Goal: Contribute content

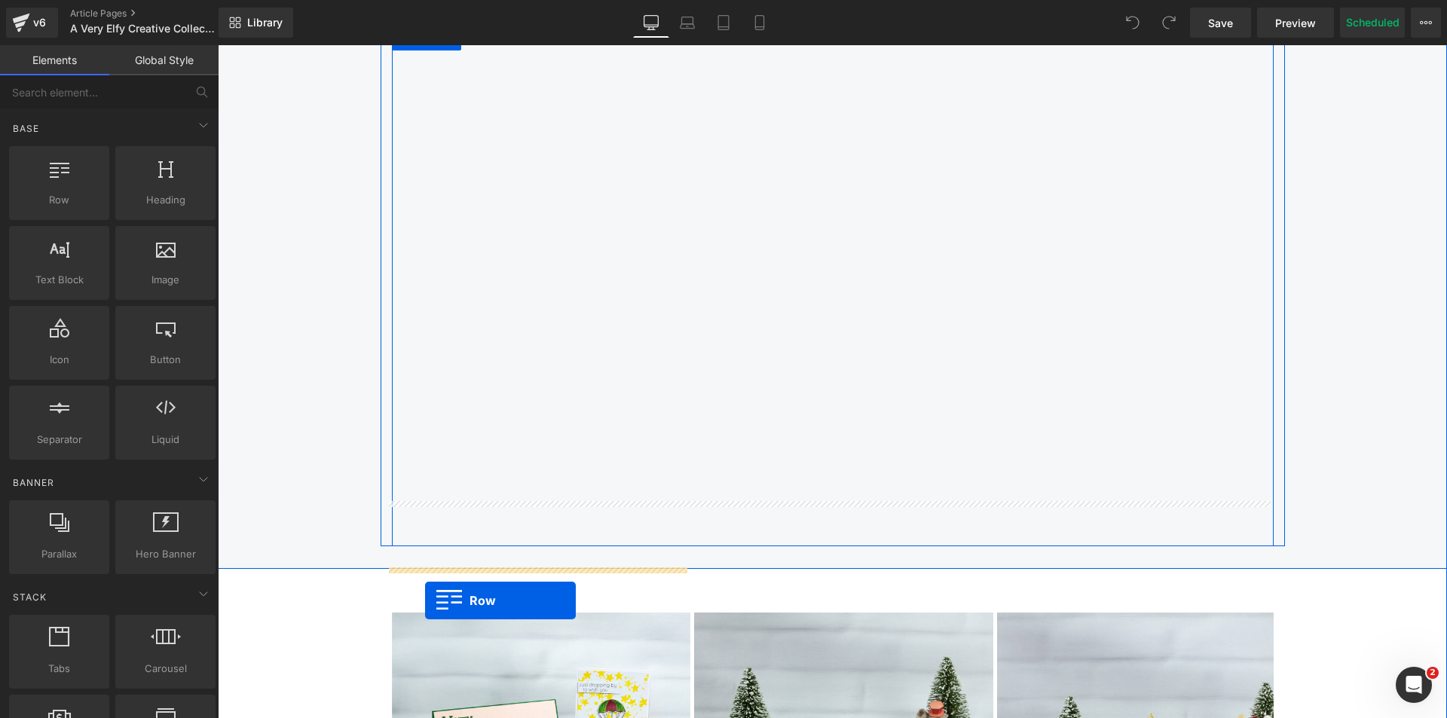
scroll to position [1824, 0]
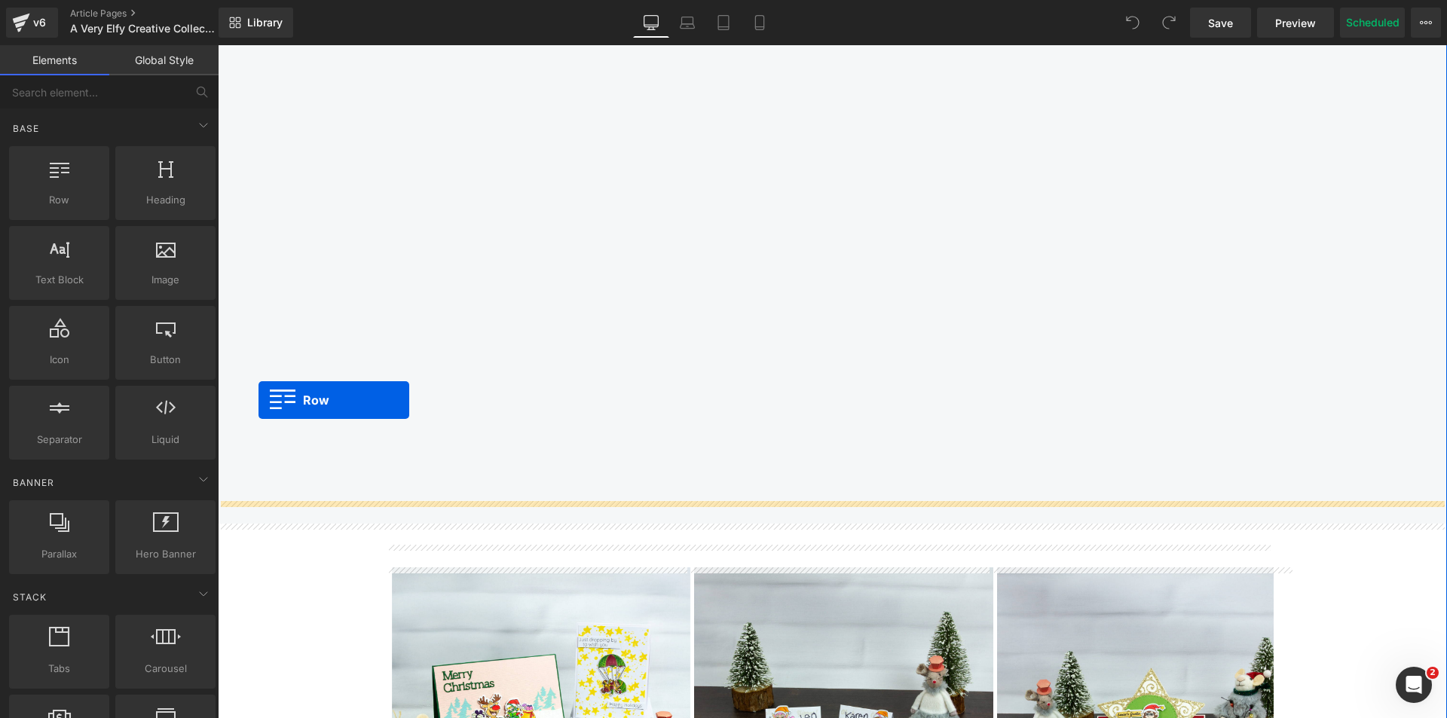
drag, startPoint x: 304, startPoint y: 241, endPoint x: 258, endPoint y: 400, distance: 165.3
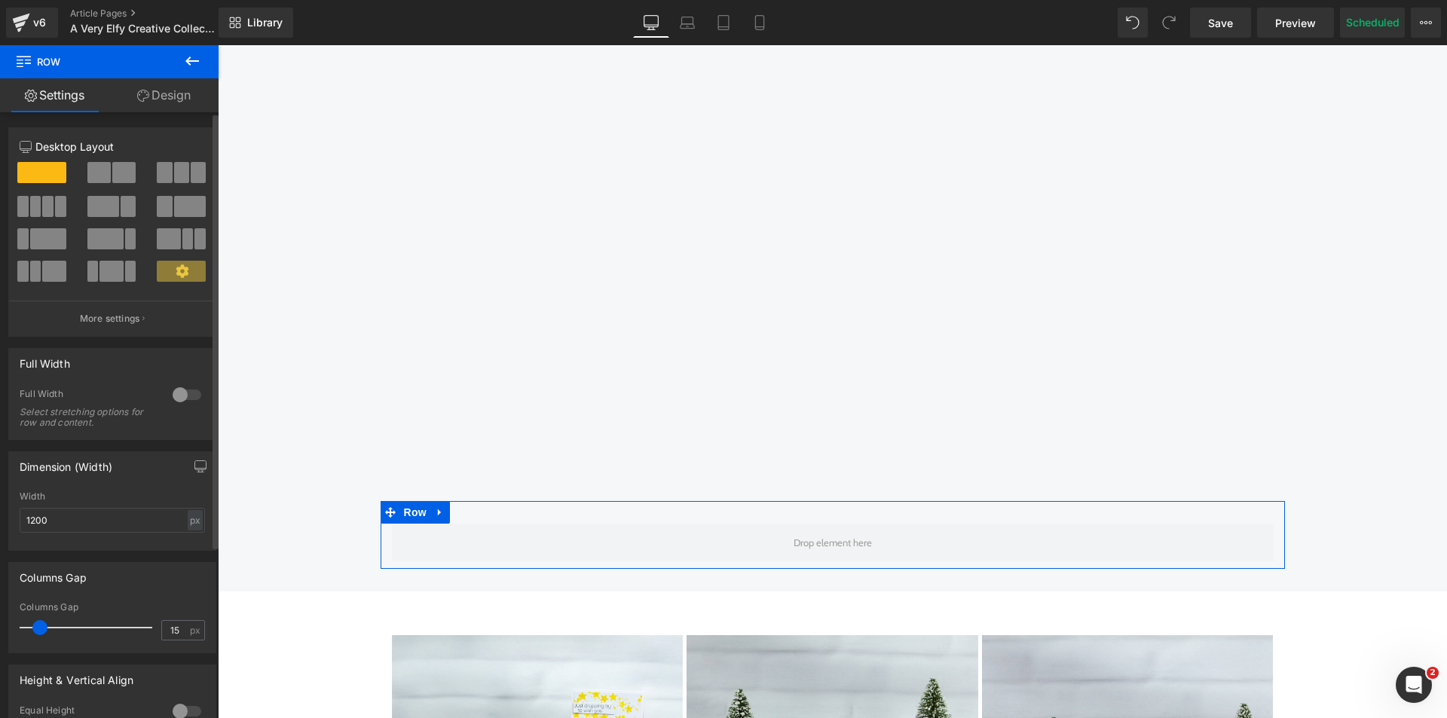
click at [95, 175] on span at bounding box center [98, 172] width 23 height 21
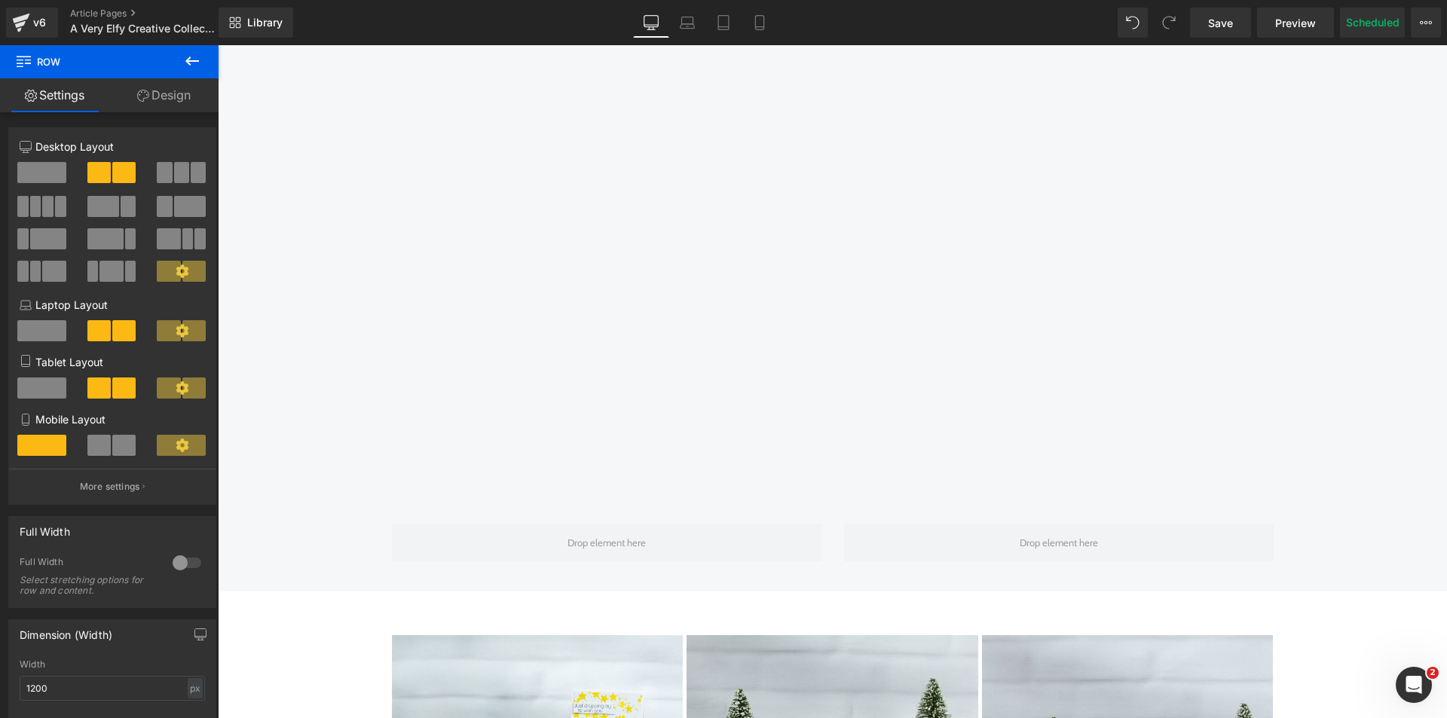
click at [194, 55] on icon at bounding box center [192, 61] width 18 height 18
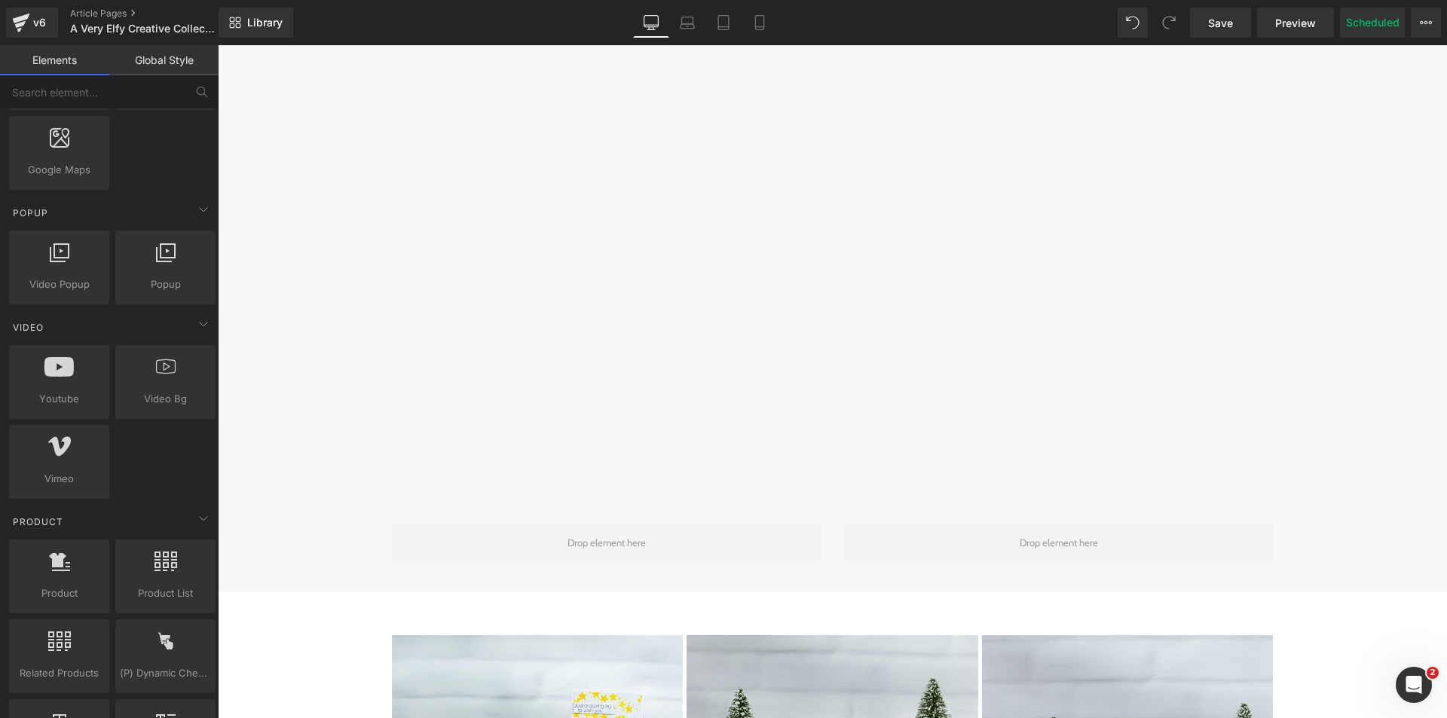
scroll to position [904, 0]
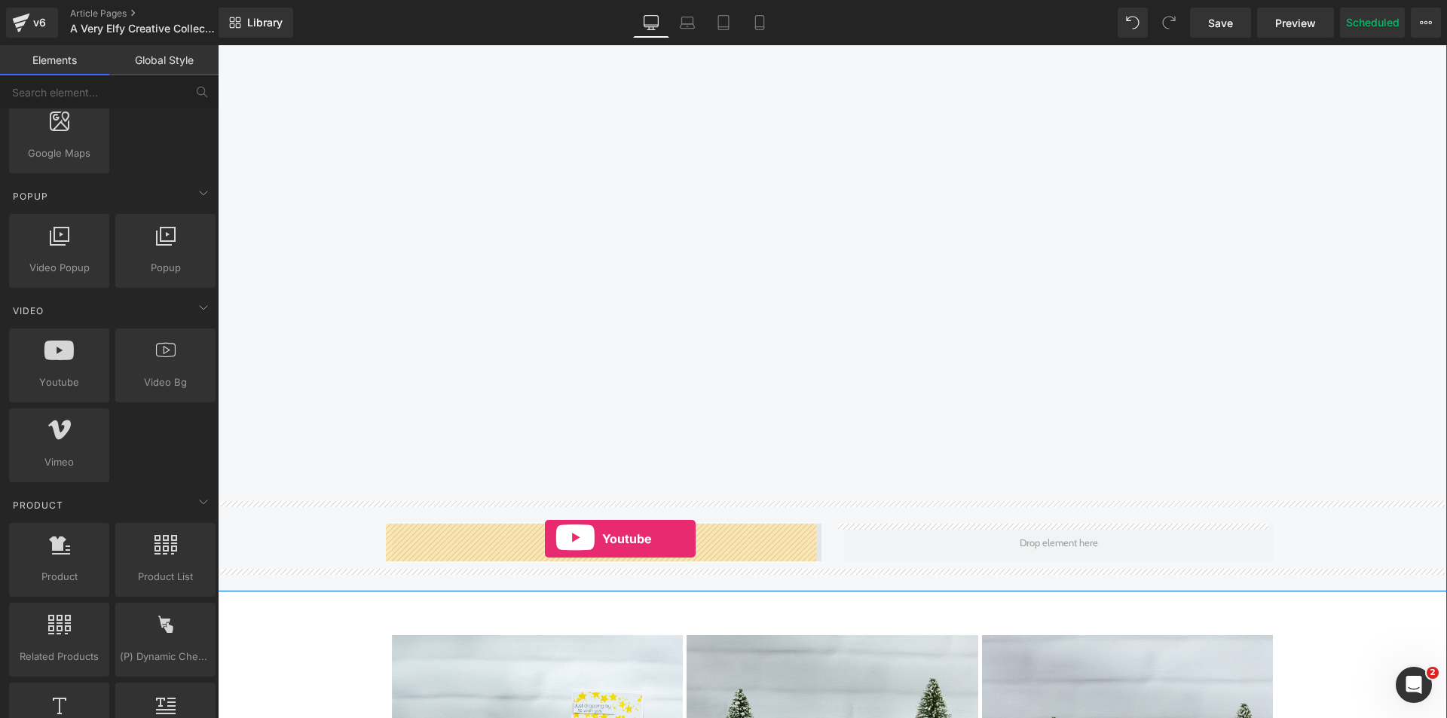
drag, startPoint x: 272, startPoint y: 422, endPoint x: 545, endPoint y: 539, distance: 296.7
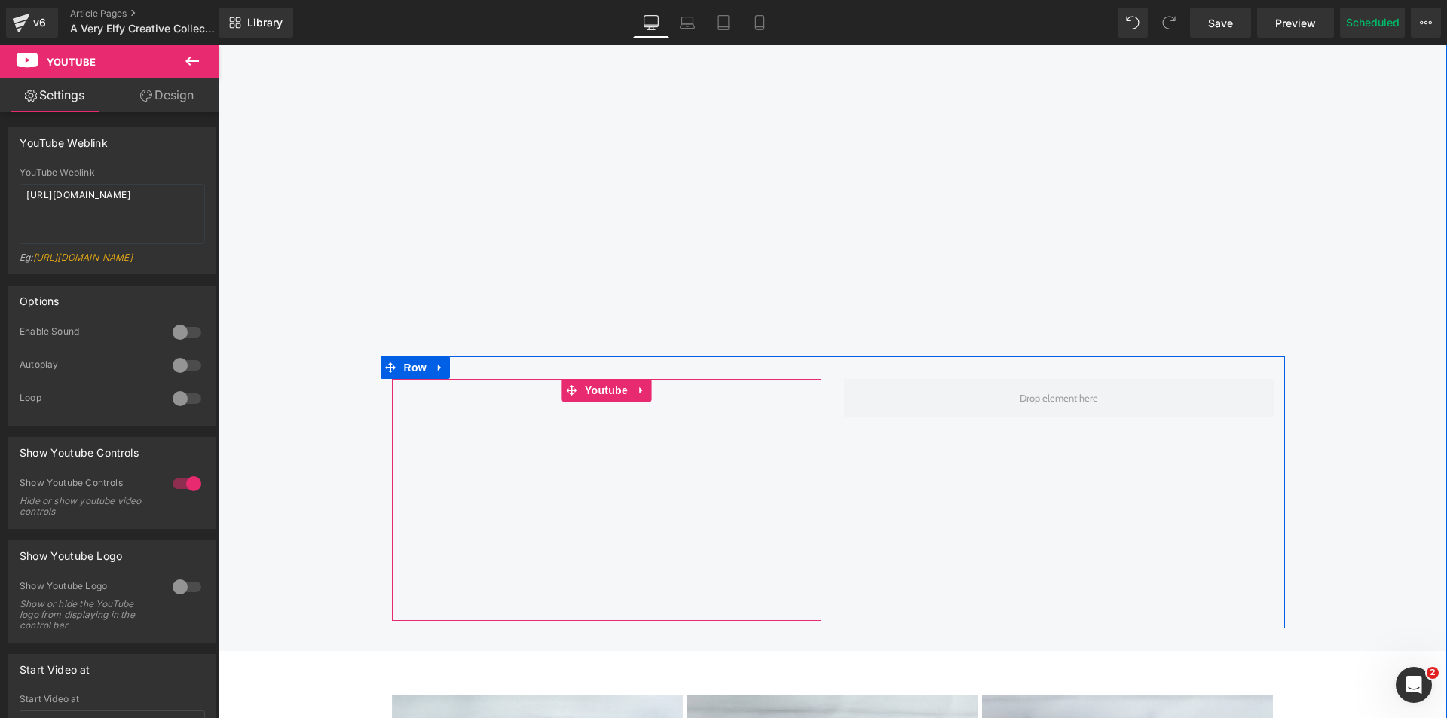
scroll to position [1974, 0]
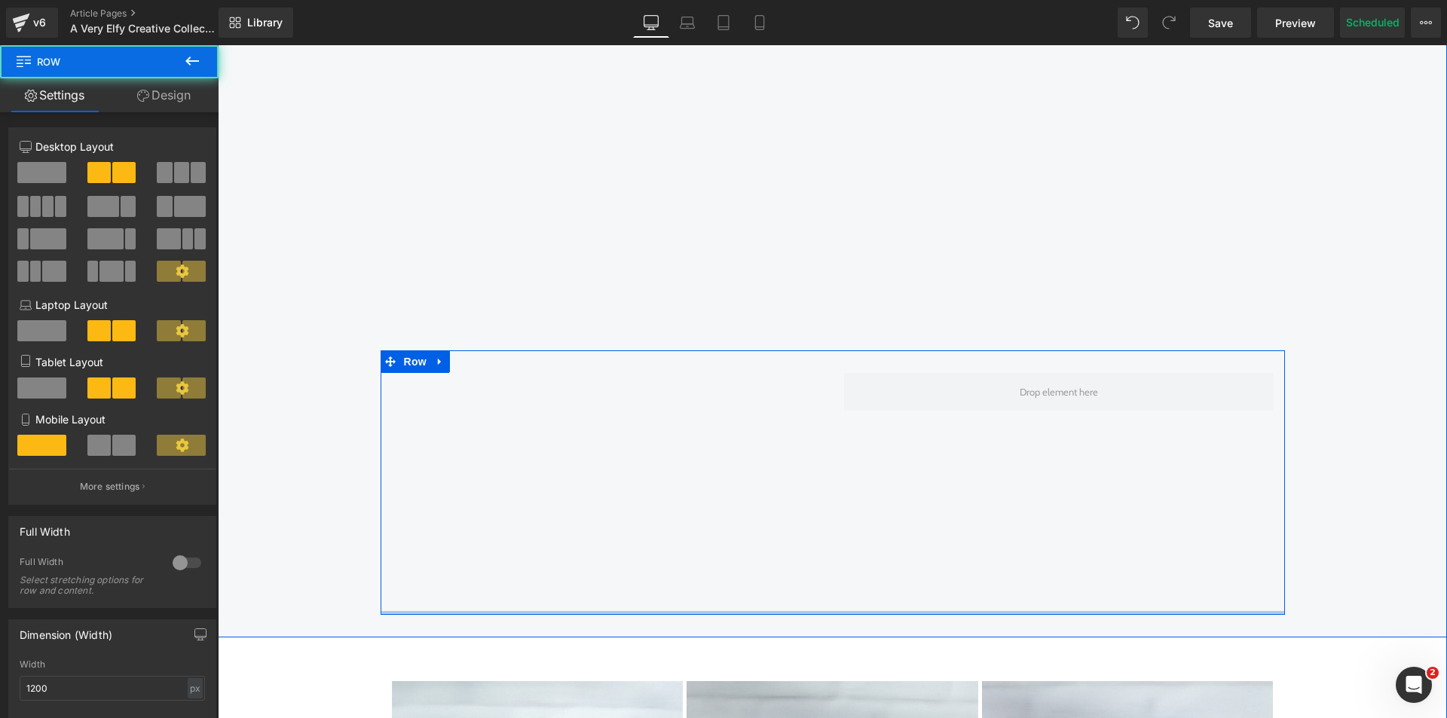
drag, startPoint x: 446, startPoint y: 620, endPoint x: 442, endPoint y: 580, distance: 40.2
click at [442, 580] on div "Youtube Row" at bounding box center [833, 482] width 904 height 265
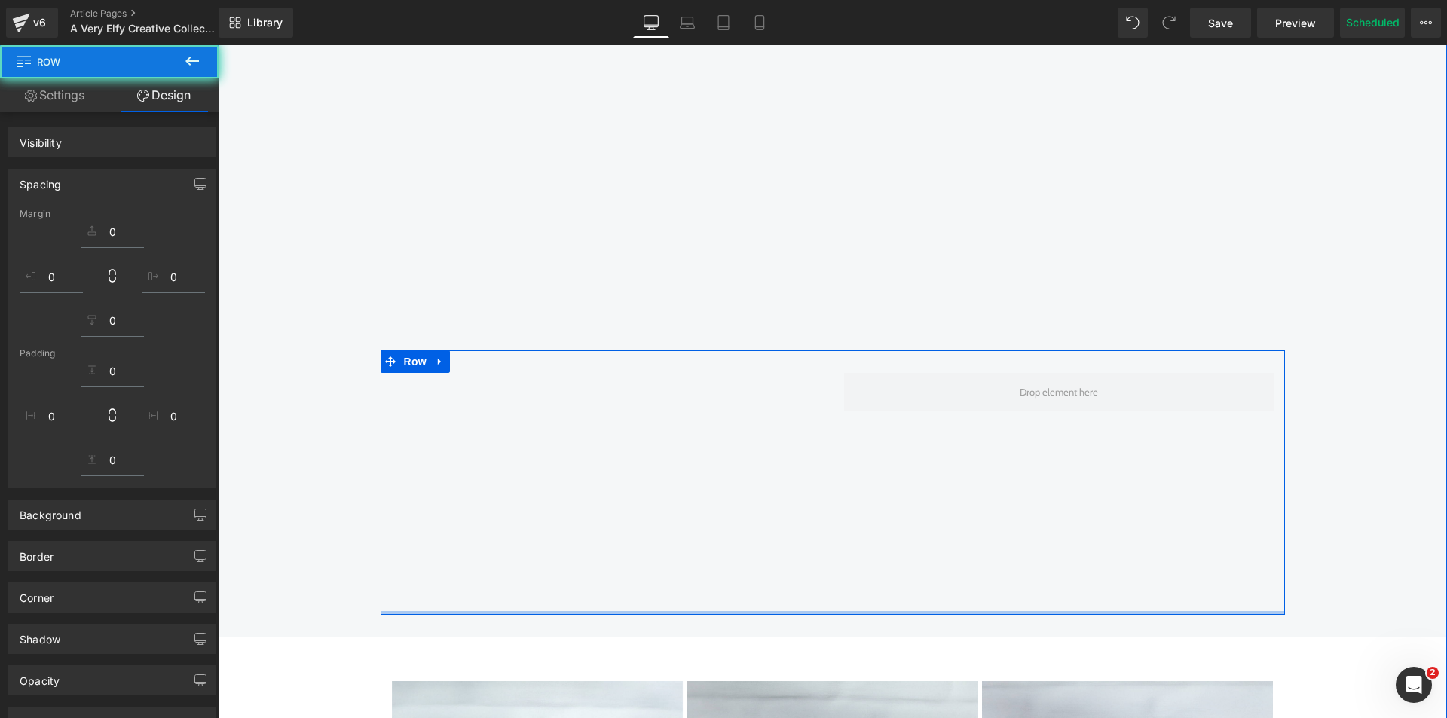
click at [343, 506] on div "Find Inspiration & Creativity Heading Youtube Row Row Youtube Row" at bounding box center [832, 203] width 1229 height 824
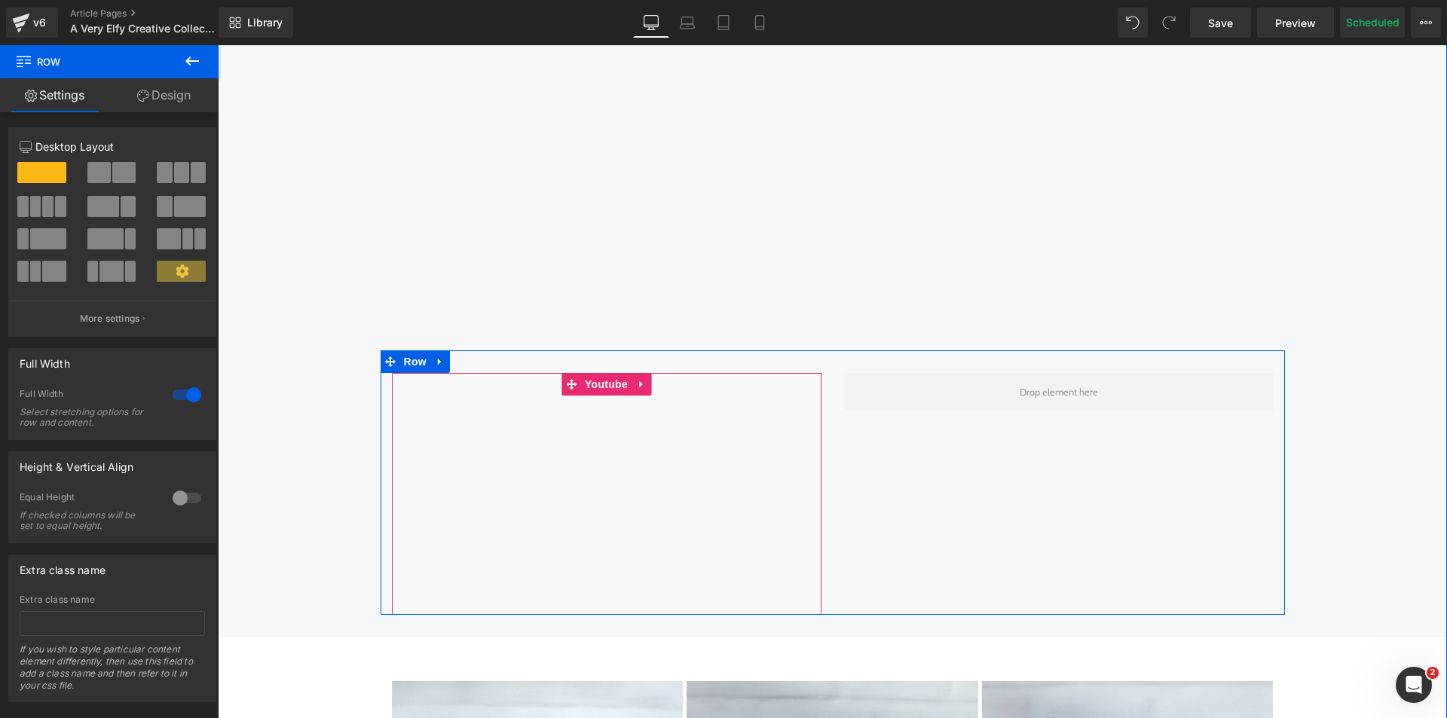
click at [592, 387] on span "Youtube" at bounding box center [606, 384] width 50 height 23
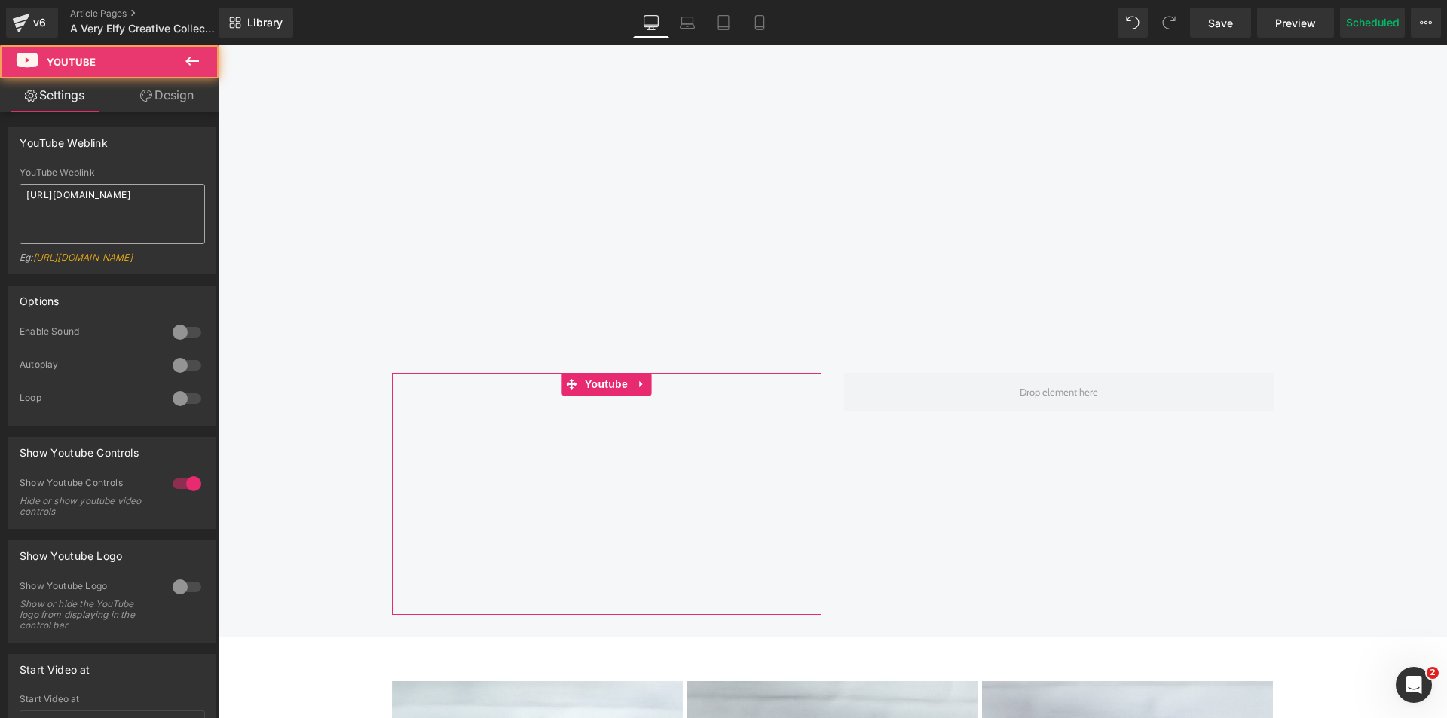
click at [95, 230] on textarea "https://www.youtube.com/watch?v=OQBlWco72c4" at bounding box center [112, 214] width 185 height 60
type textarea "https://youtu.be/jytmtapUM_0"
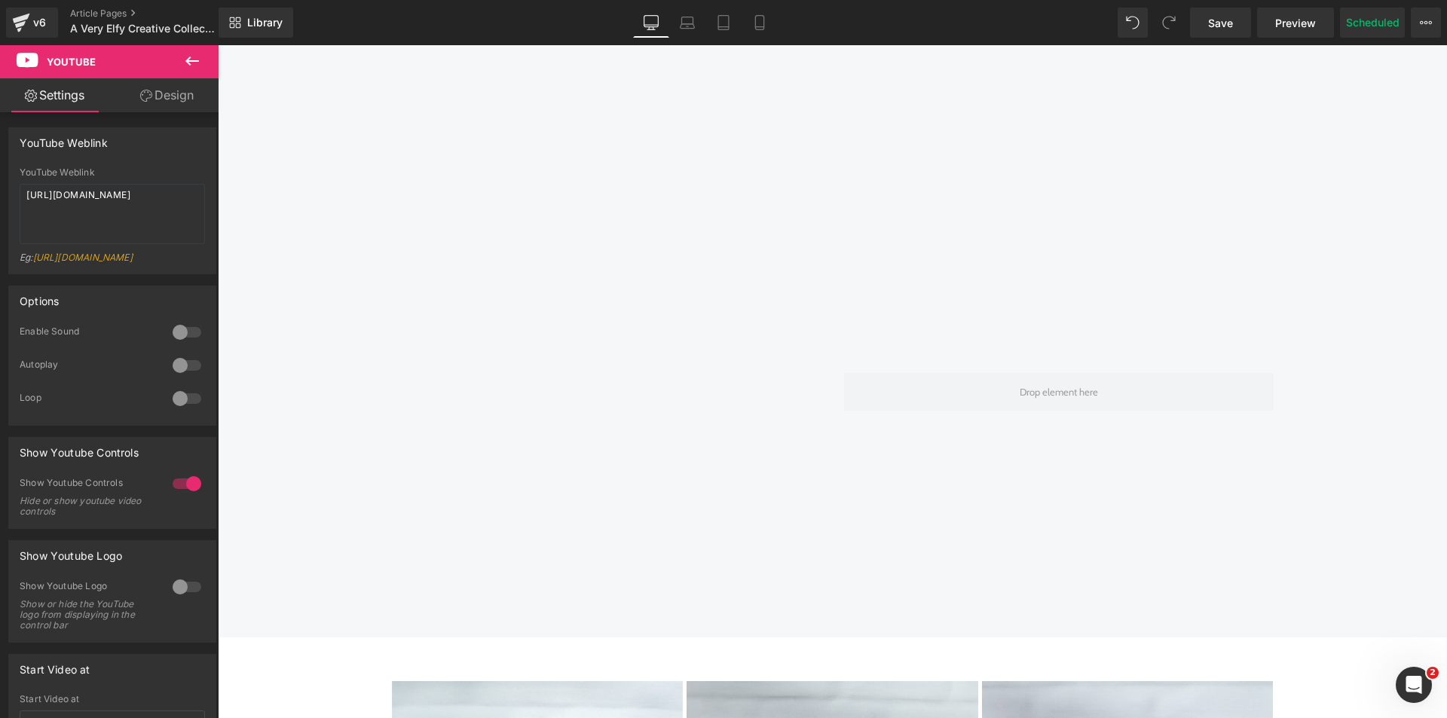
click at [282, 311] on div "Find Inspiration & Creativity Heading Youtube Row Row Youtube Row" at bounding box center [832, 203] width 1229 height 824
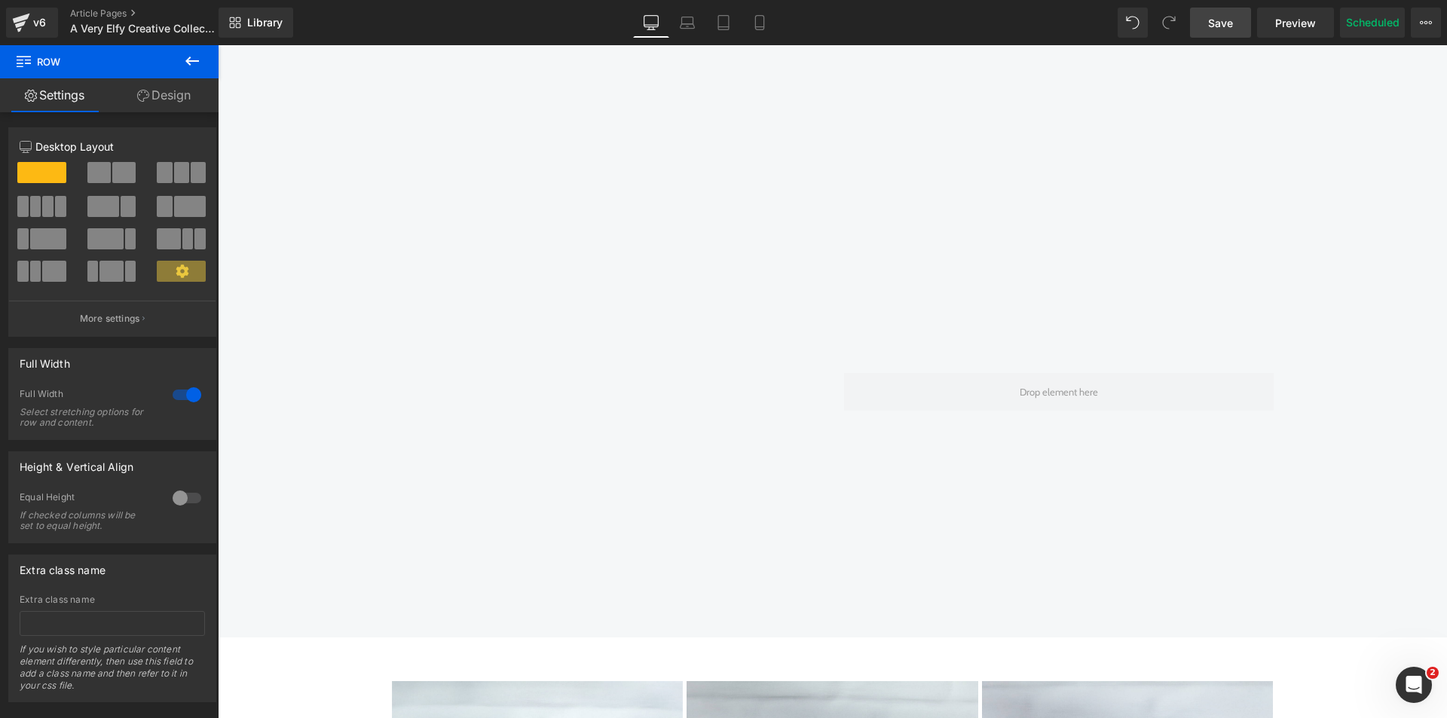
click at [1235, 20] on link "Save" at bounding box center [1220, 23] width 61 height 30
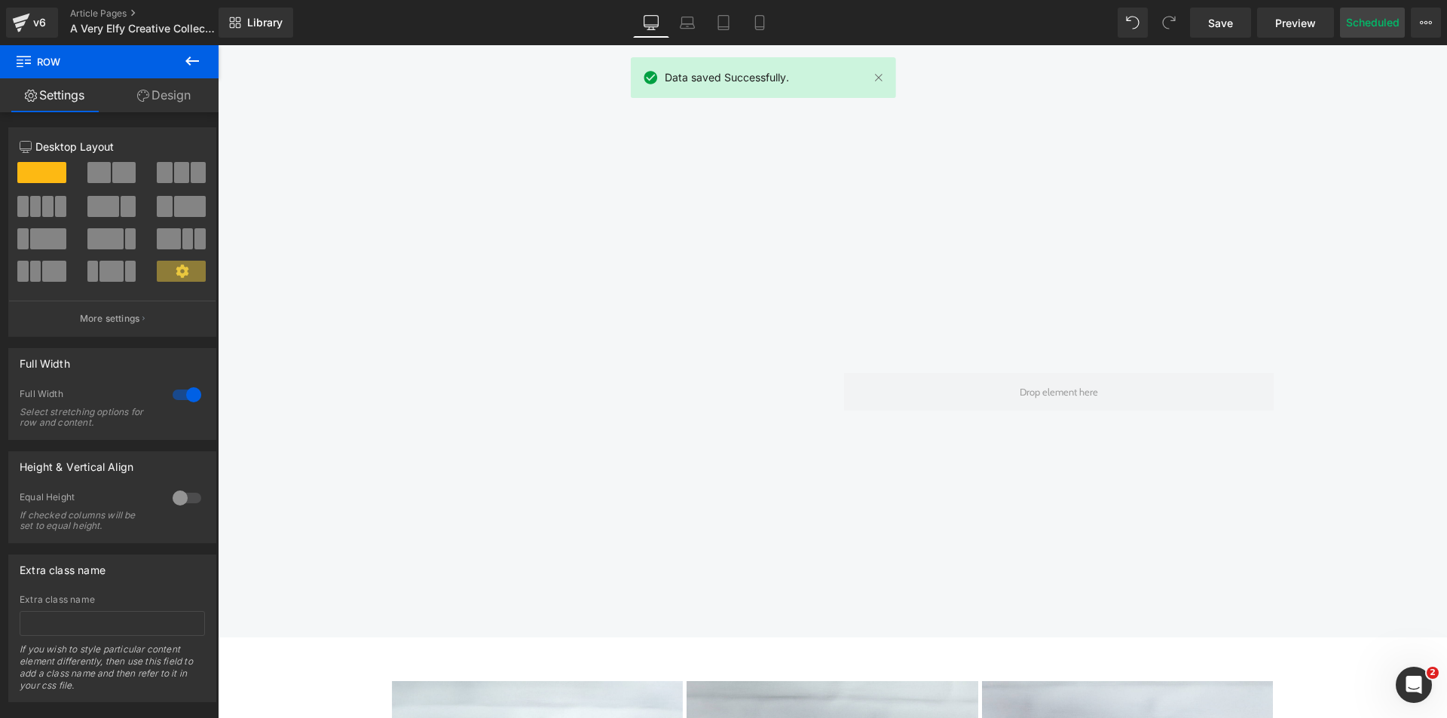
click at [1349, 37] on button "Scheduled" at bounding box center [1372, 23] width 65 height 30
select select
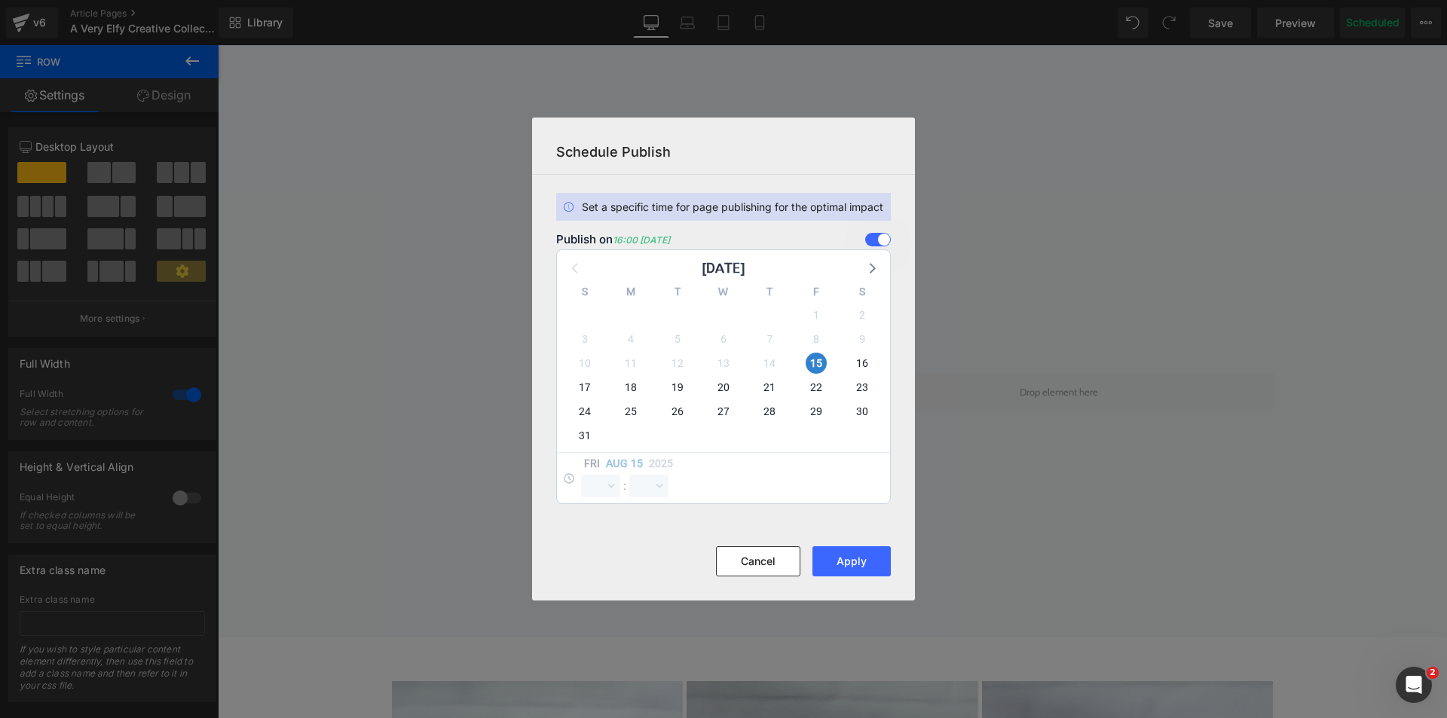
click at [878, 240] on span at bounding box center [878, 240] width 26 height 14
click at [0, 0] on input "checkbox" at bounding box center [0, 0] width 0 height 0
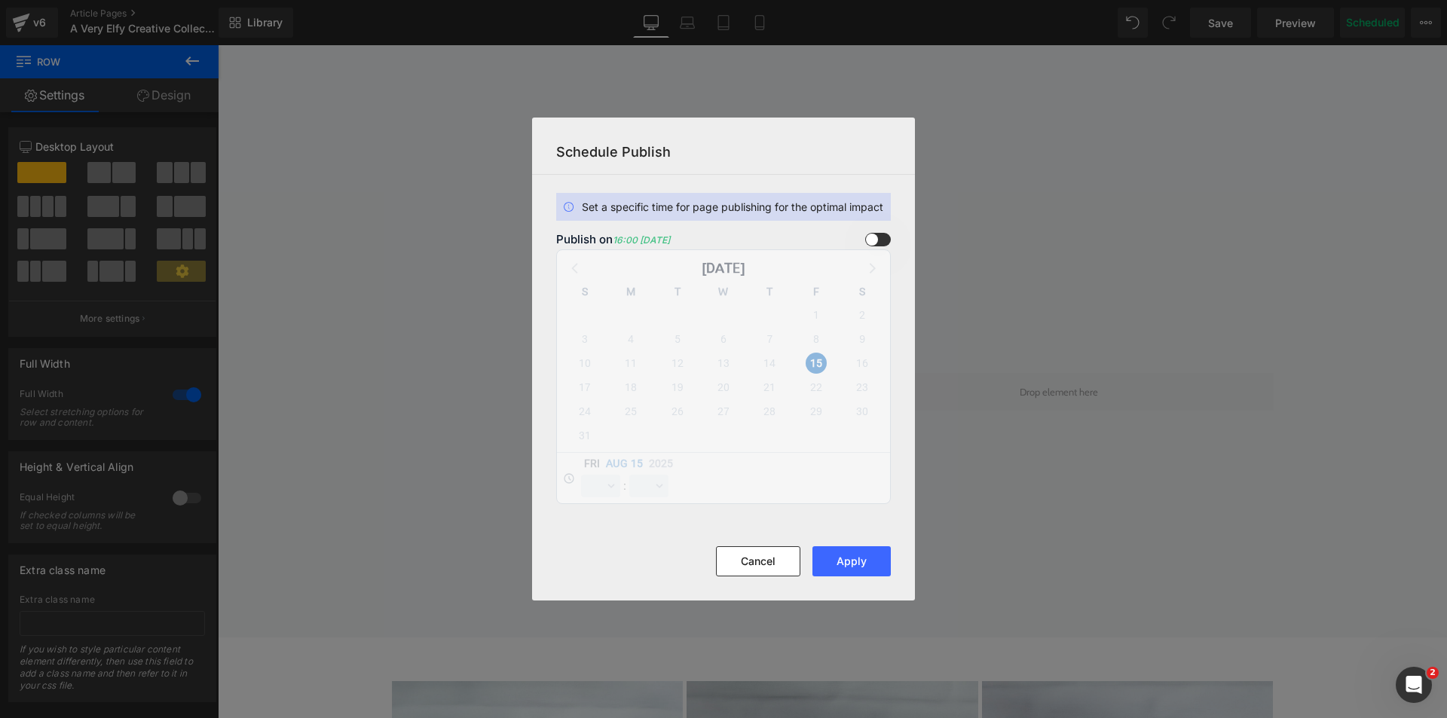
click at [879, 235] on span at bounding box center [878, 240] width 26 height 14
click at [0, 0] on input "checkbox" at bounding box center [0, 0] width 0 height 0
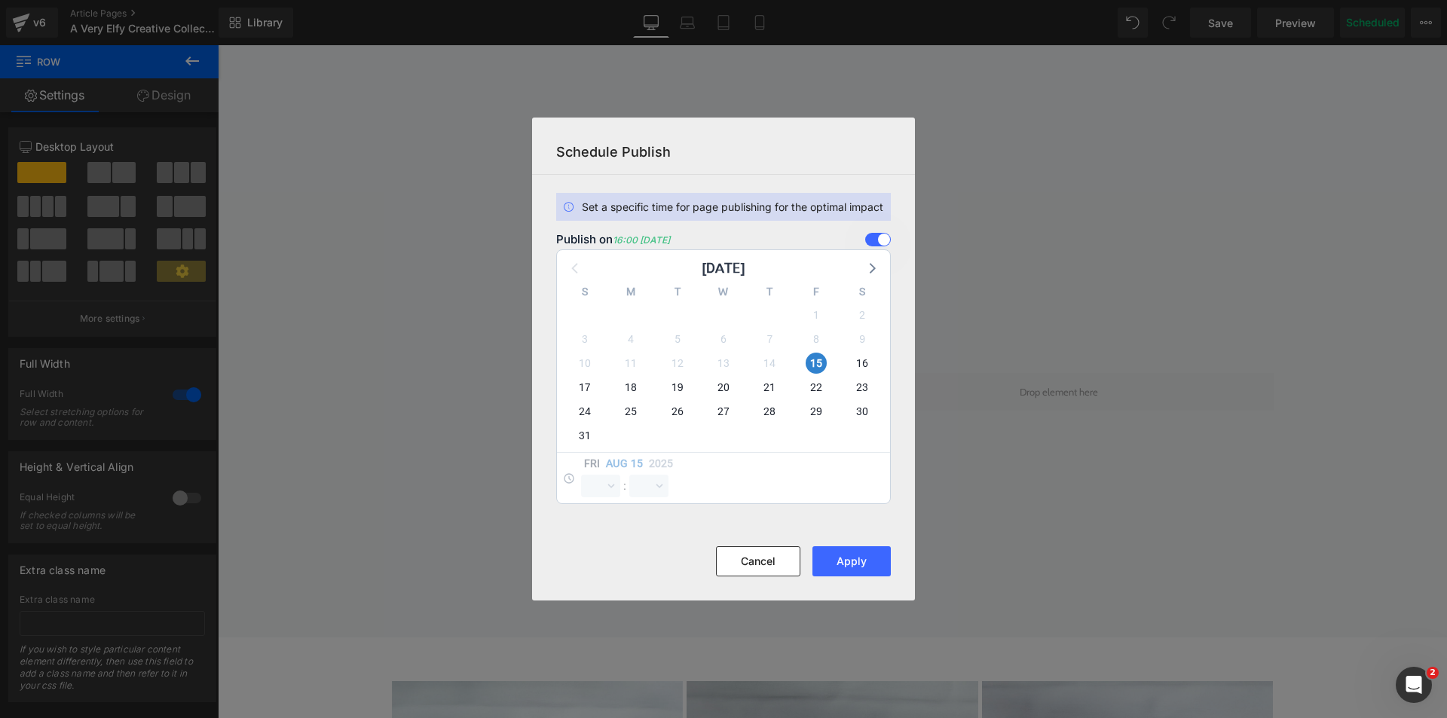
click at [876, 240] on span at bounding box center [878, 240] width 26 height 14
click at [0, 0] on input "checkbox" at bounding box center [0, 0] width 0 height 0
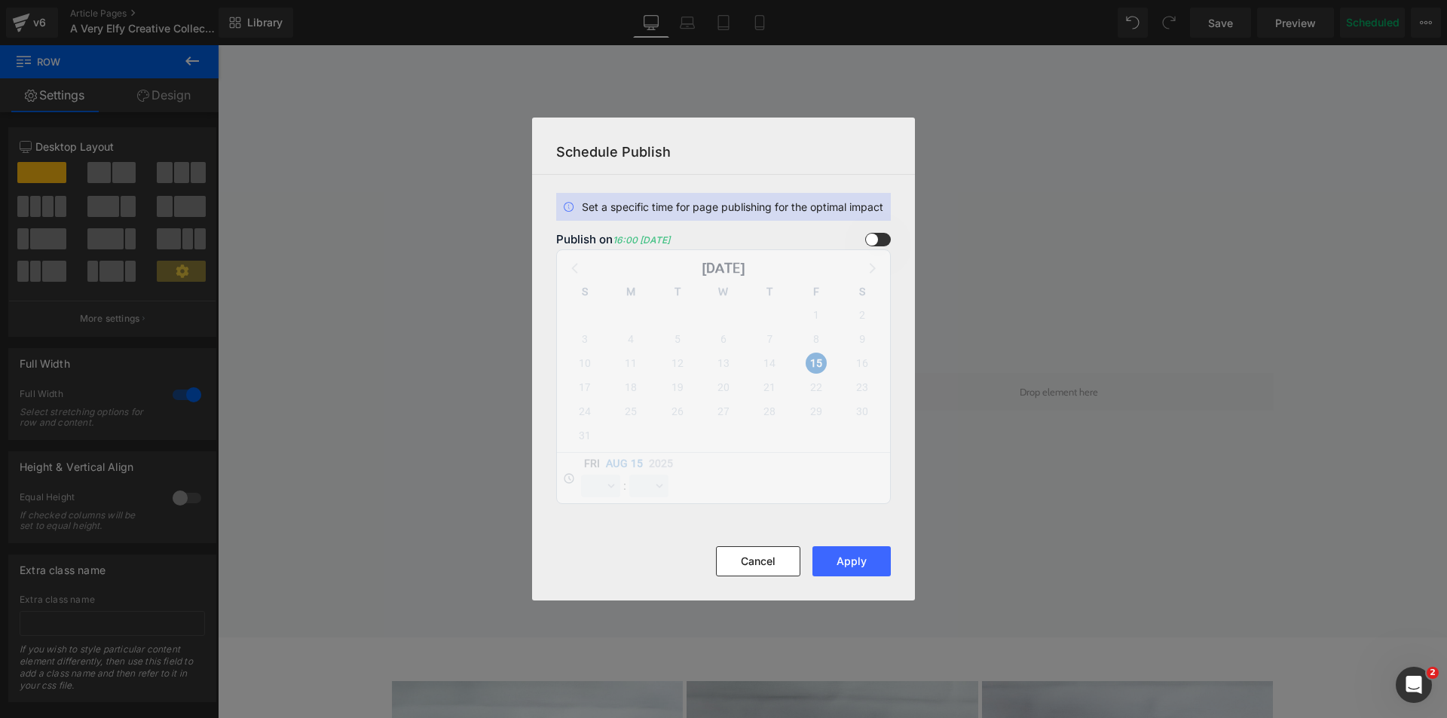
click at [876, 240] on span at bounding box center [878, 240] width 26 height 14
click at [0, 0] on input "checkbox" at bounding box center [0, 0] width 0 height 0
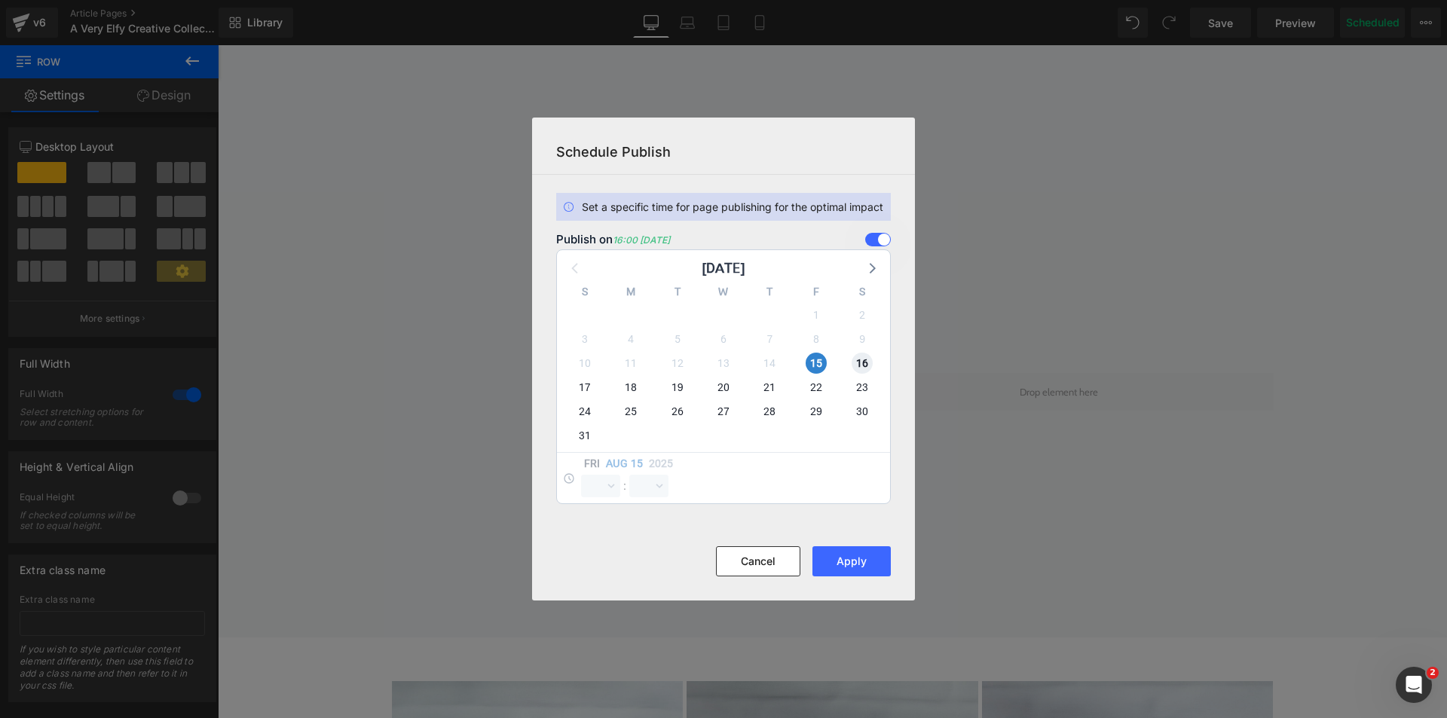
click at [862, 360] on span "16" at bounding box center [862, 363] width 21 height 21
click at [821, 365] on span "15" at bounding box center [816, 363] width 21 height 21
click at [589, 493] on select "00 01 02 03 04 05 06 07 08 09 10 11 12 13 14 15 16 17 18 19 20 21 22 23" at bounding box center [600, 486] width 39 height 23
select select "11"
click at [581, 475] on select "00 01 02 03 04 05 06 07 08 09 10 11 12 13 14 15 16 17 18 19 20 21 22 23" at bounding box center [600, 486] width 39 height 23
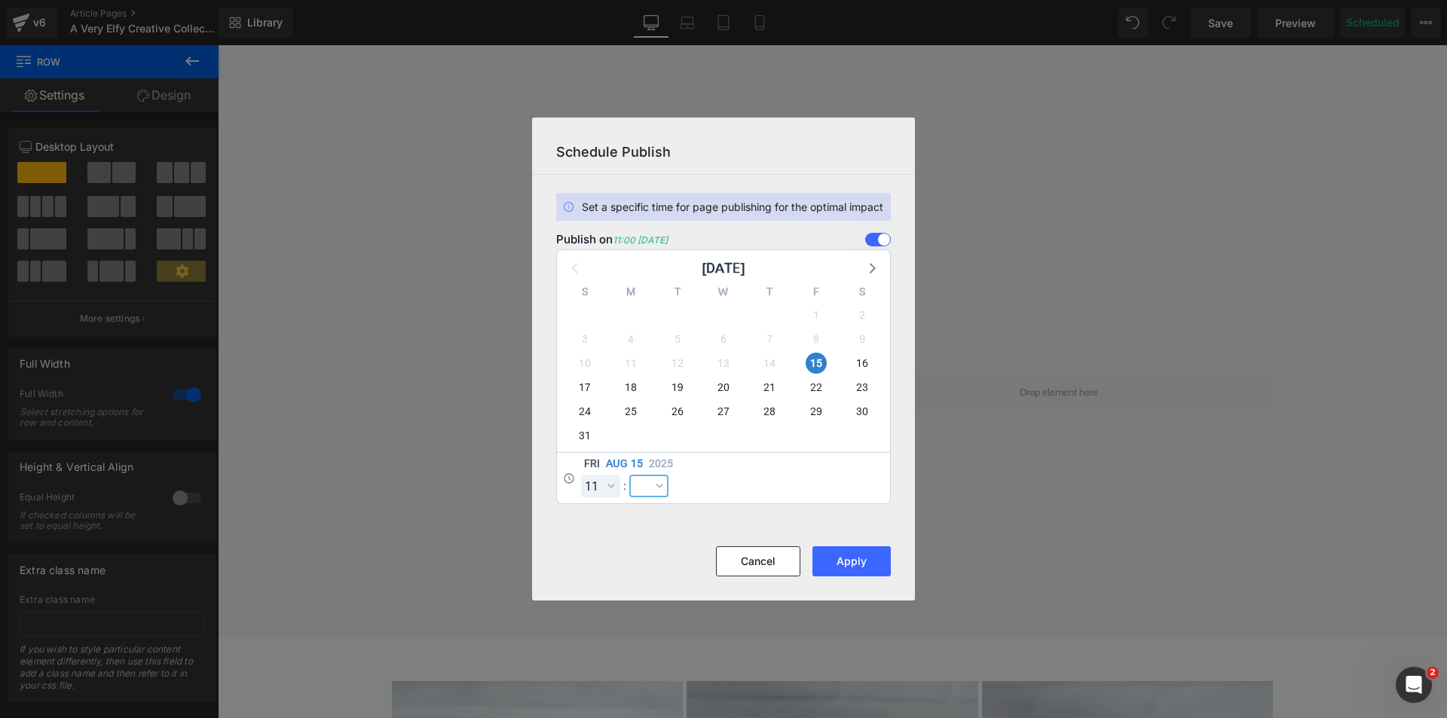
click at [635, 491] on select "00 01 02 03 04 05 06 07 08 09 10 11 12 13 14 15 16 17 18 19 20 21 22 23 24 25 2…" at bounding box center [648, 486] width 39 height 23
select select "30"
click at [629, 475] on select "00 01 02 03 04 05 06 07 08 09 10 11 12 13 14 15 16 17 18 19 20 21 22 23 24 25 2…" at bounding box center [648, 486] width 39 height 23
click at [864, 549] on button "Apply" at bounding box center [851, 561] width 78 height 30
